Goal: Task Accomplishment & Management: Manage account settings

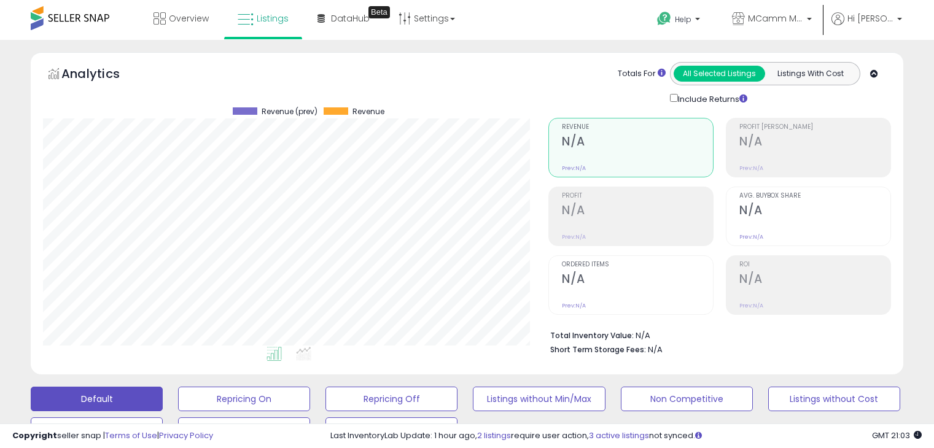
select select "**"
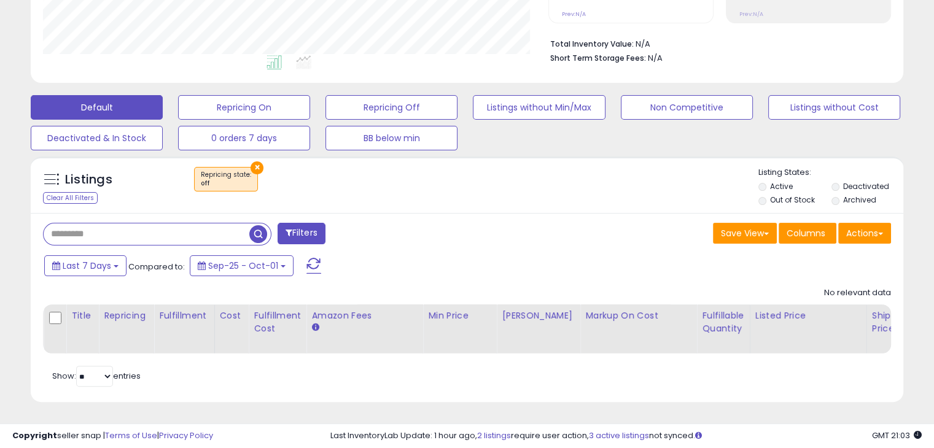
scroll to position [251, 505]
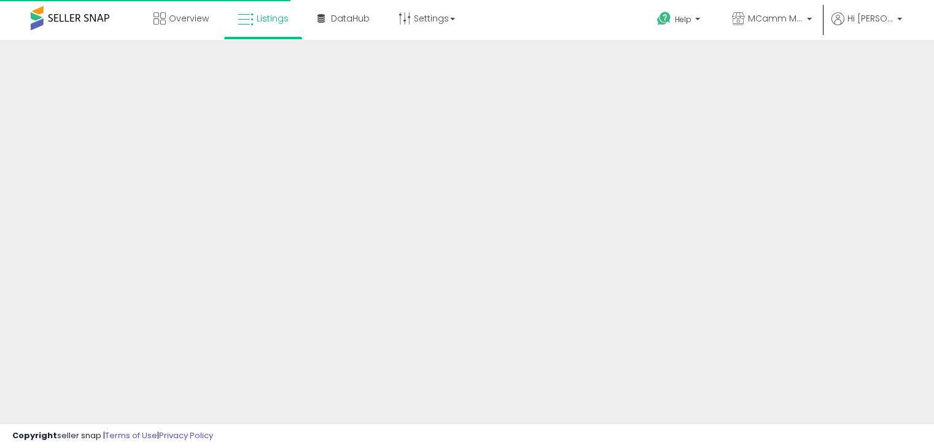
scroll to position [300, 0]
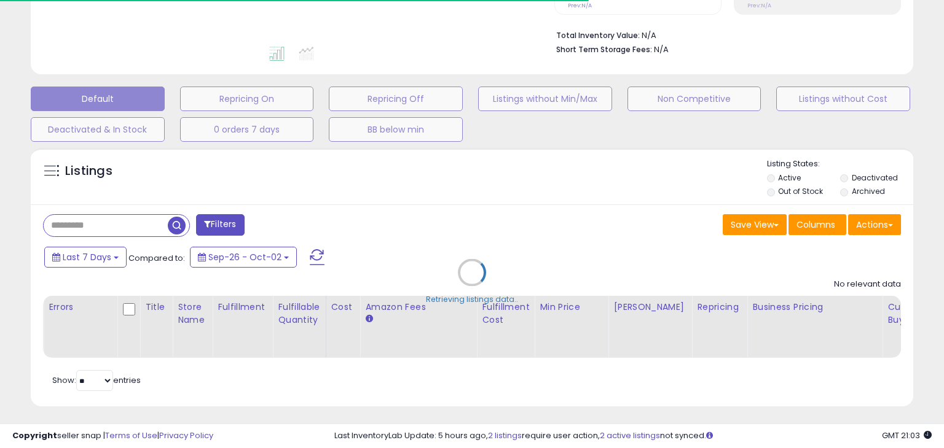
select select "**"
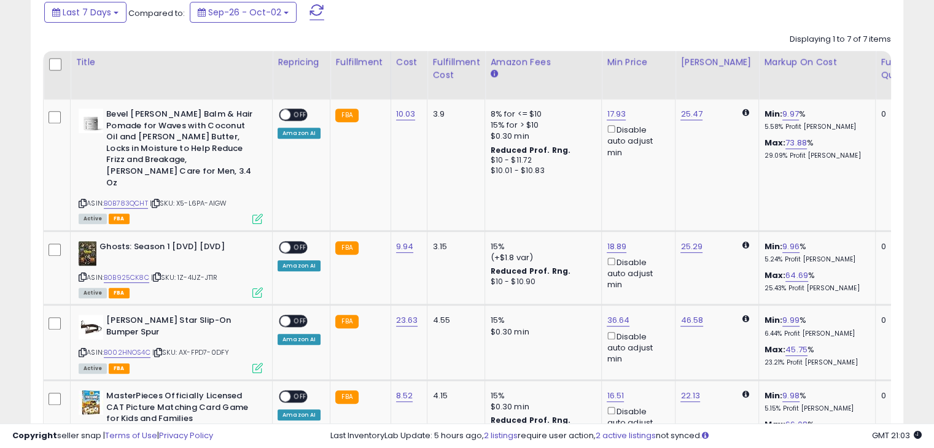
scroll to position [546, 0]
click at [299, 111] on span "OFF" at bounding box center [301, 114] width 20 height 10
click at [296, 241] on span "OFF" at bounding box center [301, 246] width 20 height 10
click at [298, 316] on span "OFF" at bounding box center [301, 321] width 20 height 10
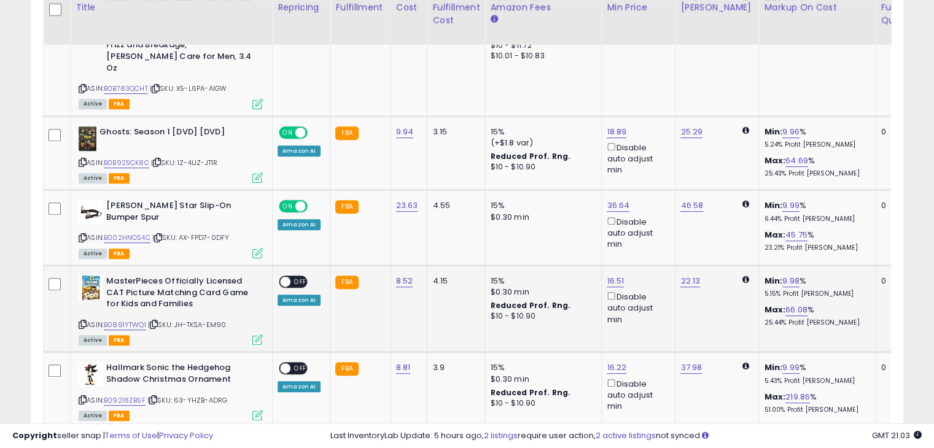
scroll to position [669, 0]
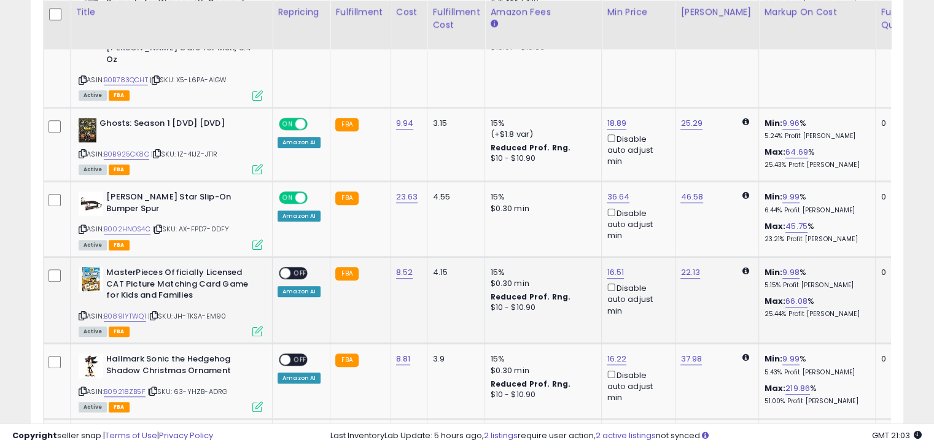
click at [301, 268] on span "OFF" at bounding box center [301, 273] width 20 height 10
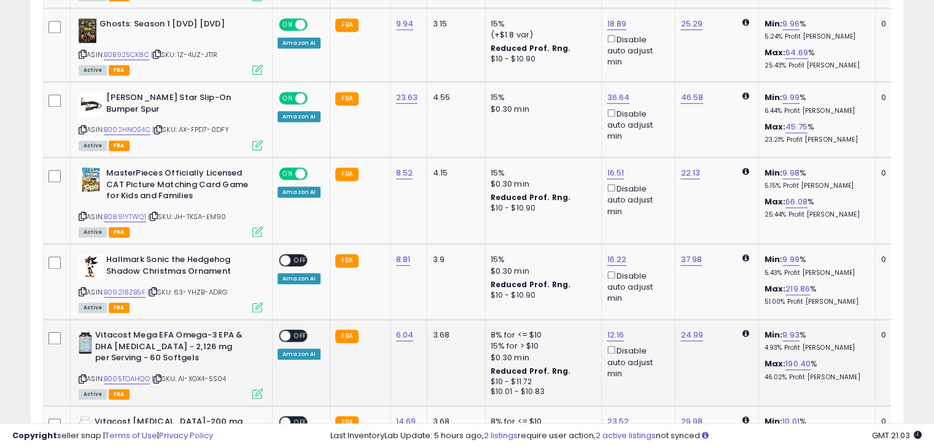
scroll to position [792, 0]
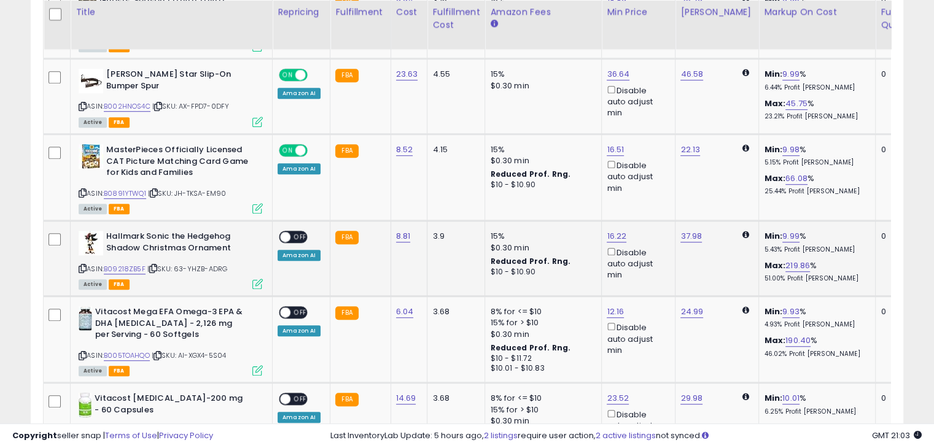
click at [302, 232] on span "OFF" at bounding box center [301, 237] width 20 height 10
click at [300, 308] on span "OFF" at bounding box center [301, 313] width 20 height 10
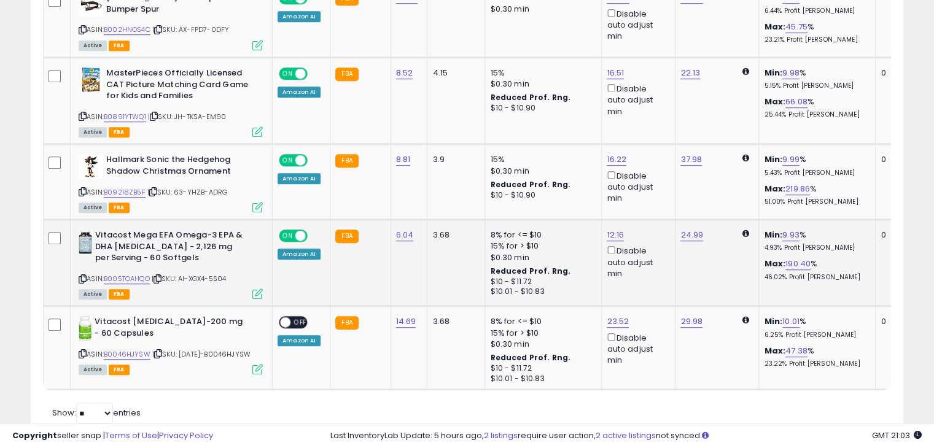
scroll to position [889, 0]
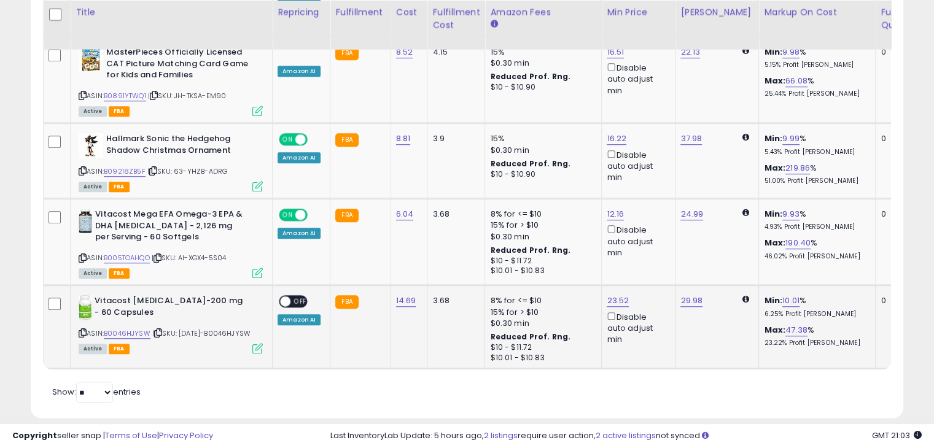
click at [302, 297] on span "OFF" at bounding box center [301, 302] width 20 height 10
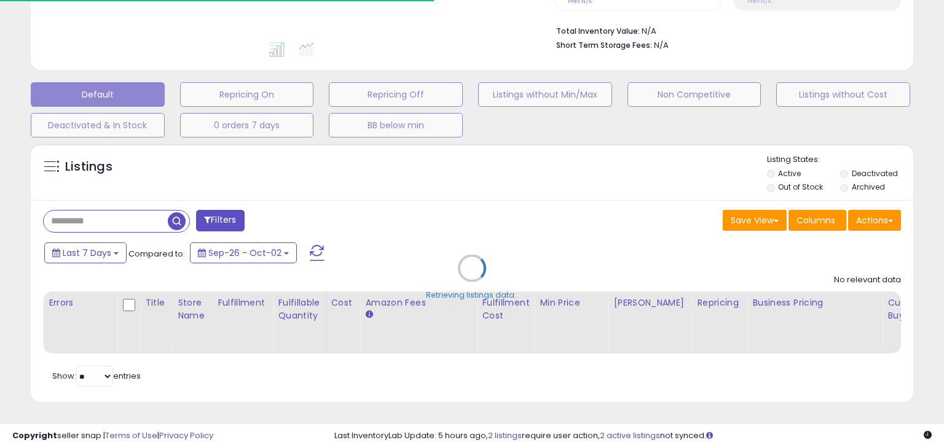
select select "**"
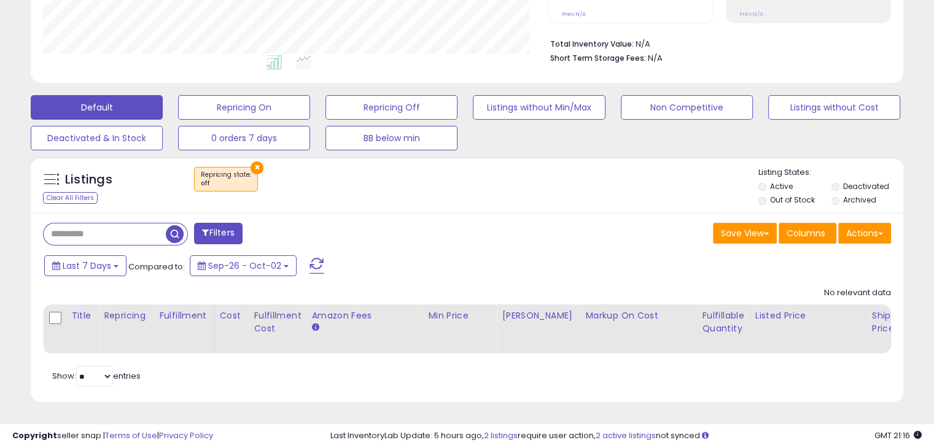
scroll to position [251, 505]
